Goal: Task Accomplishment & Management: Use online tool/utility

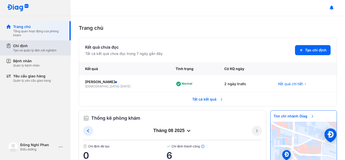
click at [35, 50] on div "Tạo và quản lý đơn xét nghiệm" at bounding box center [34, 50] width 43 height 4
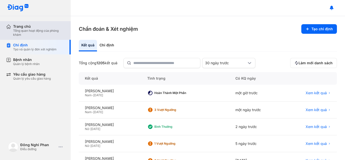
click at [27, 35] on div "Tổng quan hoạt động của phòng khám" at bounding box center [38, 33] width 51 height 8
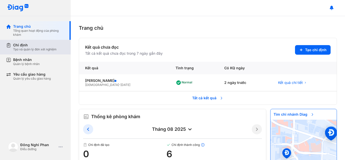
click at [37, 52] on div "Chỉ định Tạo và quản lý đơn xét nghiệm" at bounding box center [38, 47] width 65 height 15
